Goal: Navigation & Orientation: Understand site structure

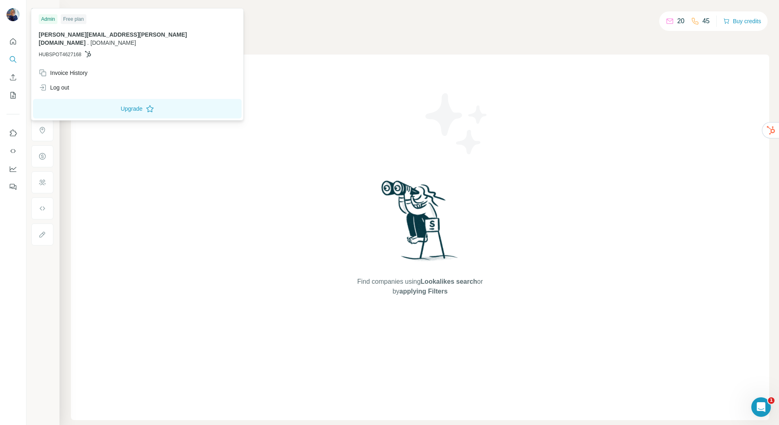
click at [11, 14] on img at bounding box center [13, 14] width 13 height 13
click at [13, 40] on icon "Quick start" at bounding box center [13, 41] width 8 height 8
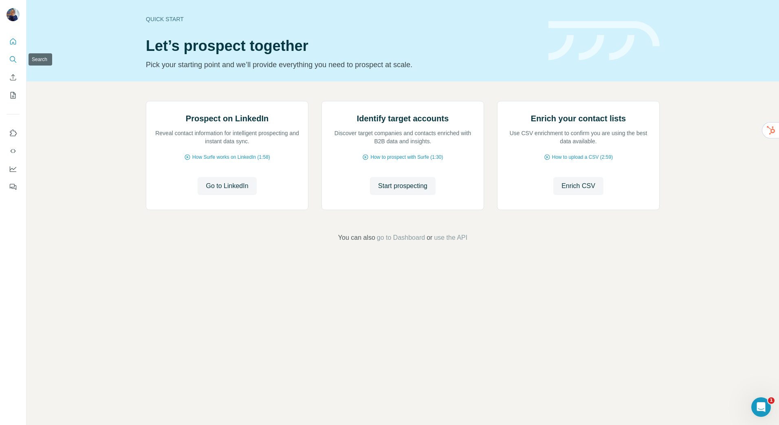
click at [12, 59] on icon "Search" at bounding box center [13, 59] width 8 height 8
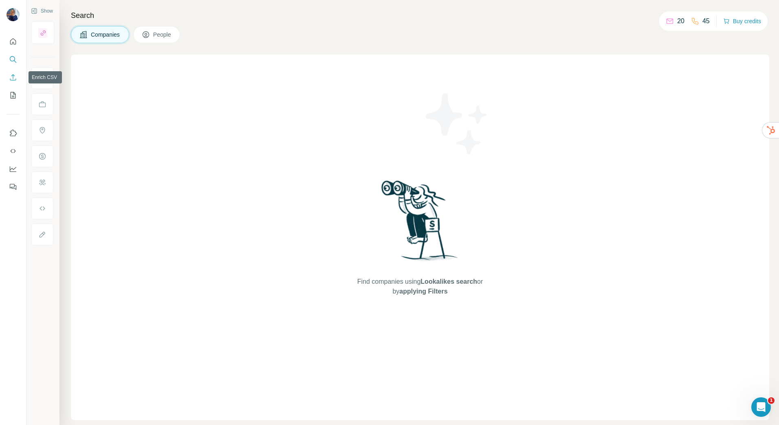
click at [13, 76] on icon "Enrich CSV" at bounding box center [13, 77] width 8 height 8
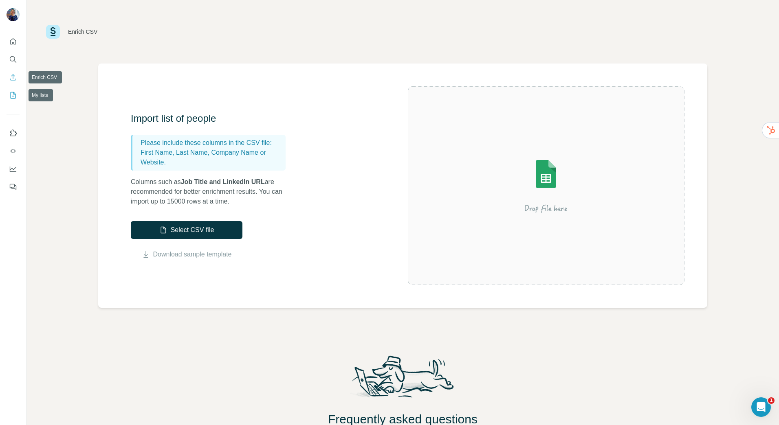
click at [8, 96] on button "My lists" at bounding box center [13, 95] width 13 height 15
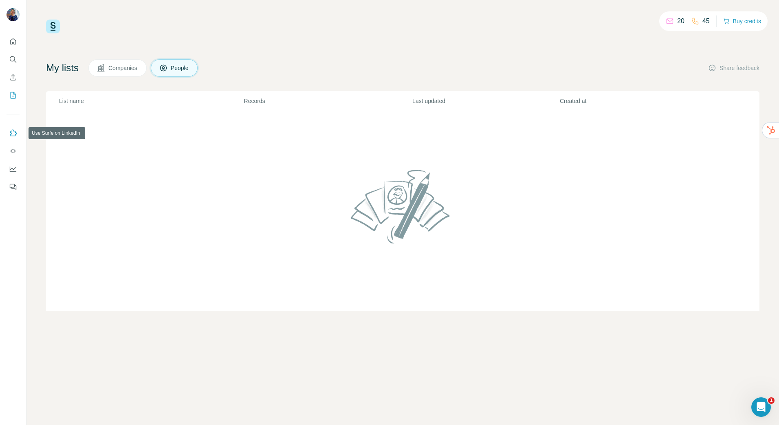
click at [14, 132] on icon "Use Surfe on LinkedIn" at bounding box center [13, 133] width 8 height 8
click at [677, 22] on p "20" at bounding box center [680, 21] width 7 height 10
click at [13, 170] on icon "Dashboard" at bounding box center [13, 169] width 8 height 8
